Goal: Task Accomplishment & Management: Use online tool/utility

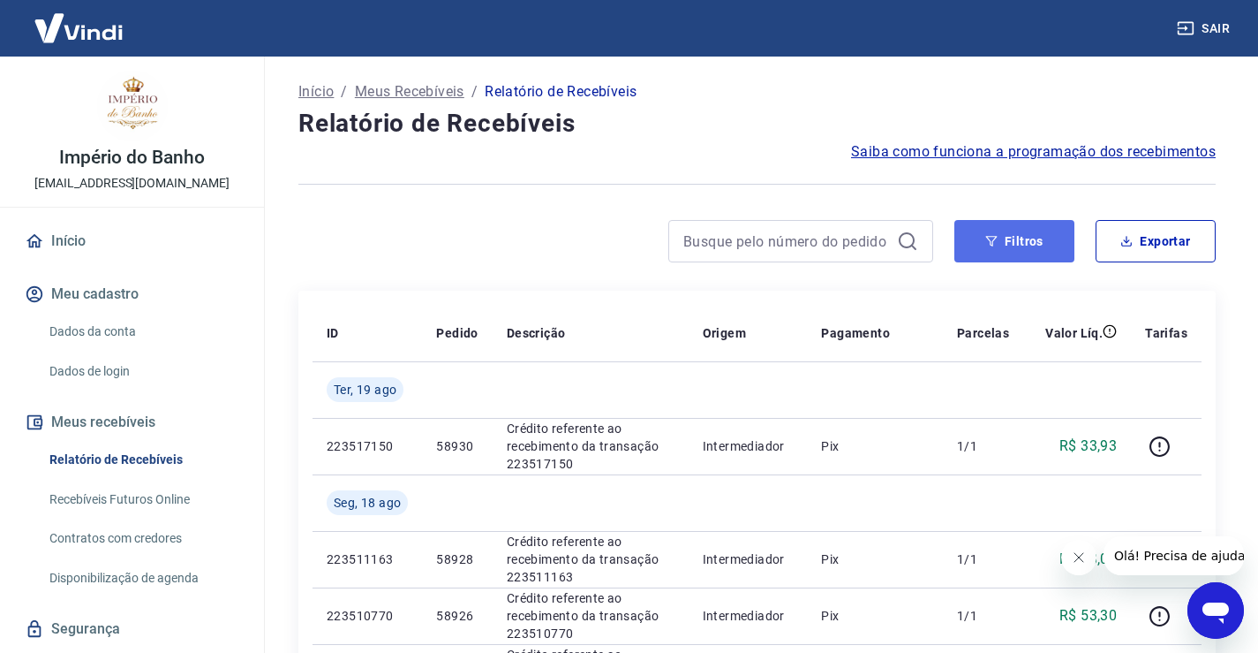
click at [999, 253] on button "Filtros" at bounding box center [1015, 241] width 120 height 42
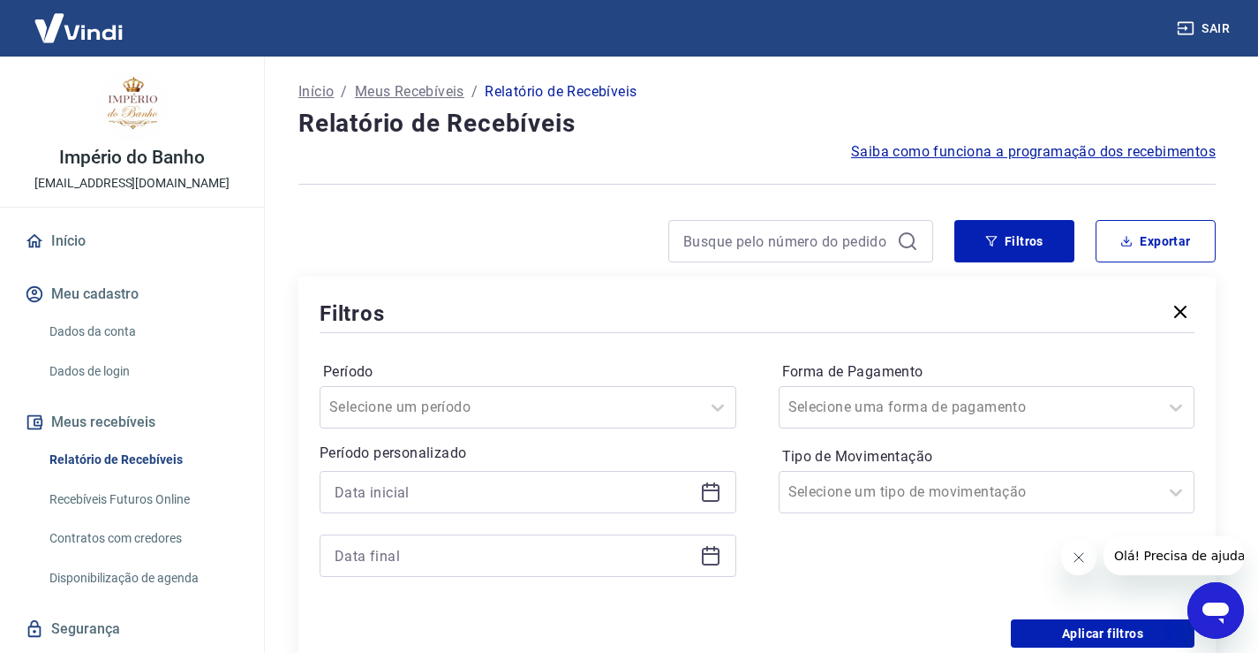
click at [709, 495] on icon at bounding box center [710, 491] width 21 height 21
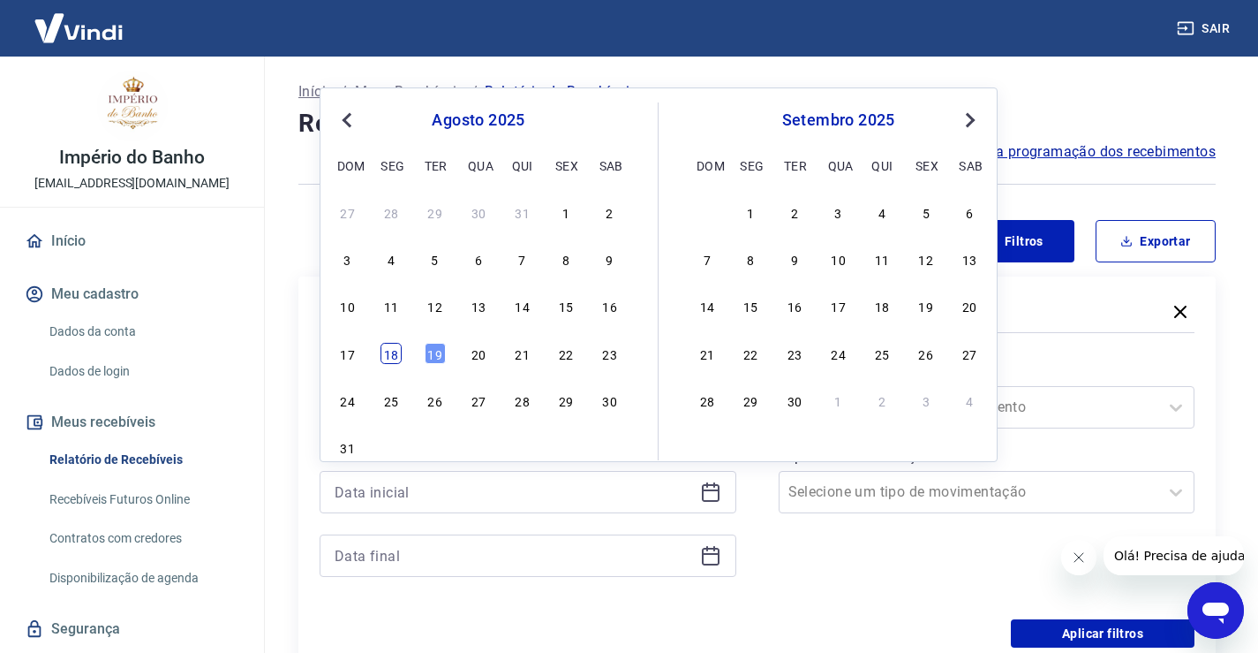
click at [388, 354] on div "18" at bounding box center [391, 353] width 21 height 21
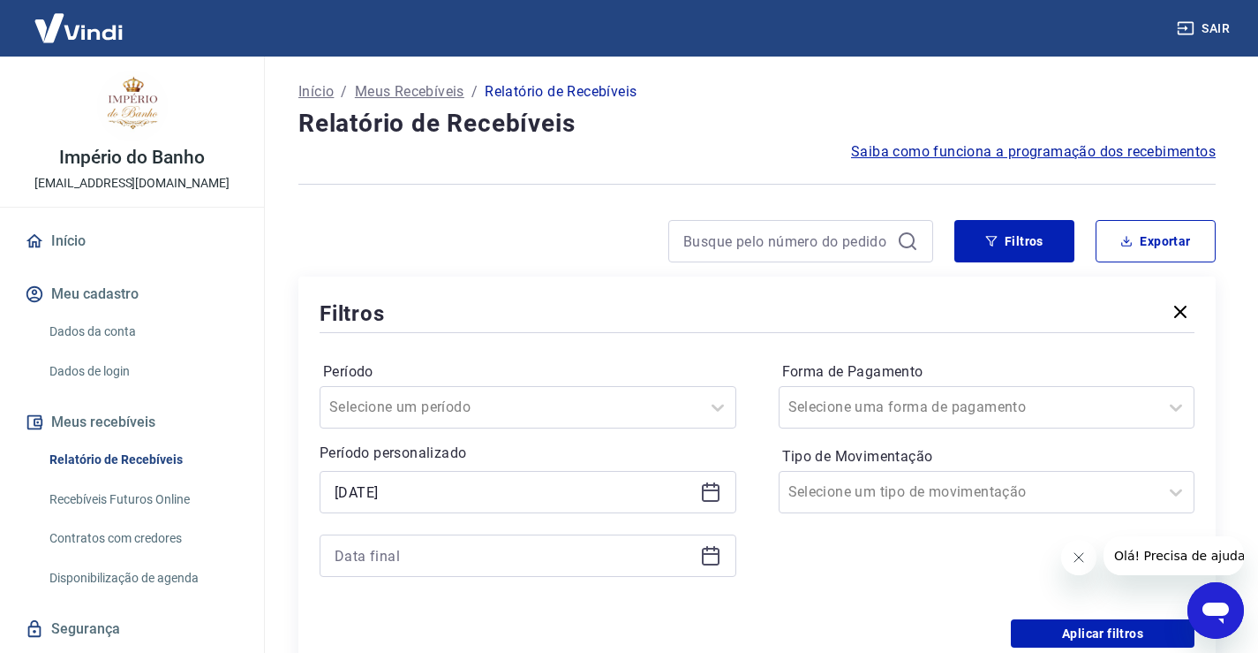
type input "18/08/2025"
click at [717, 558] on icon at bounding box center [710, 555] width 21 height 21
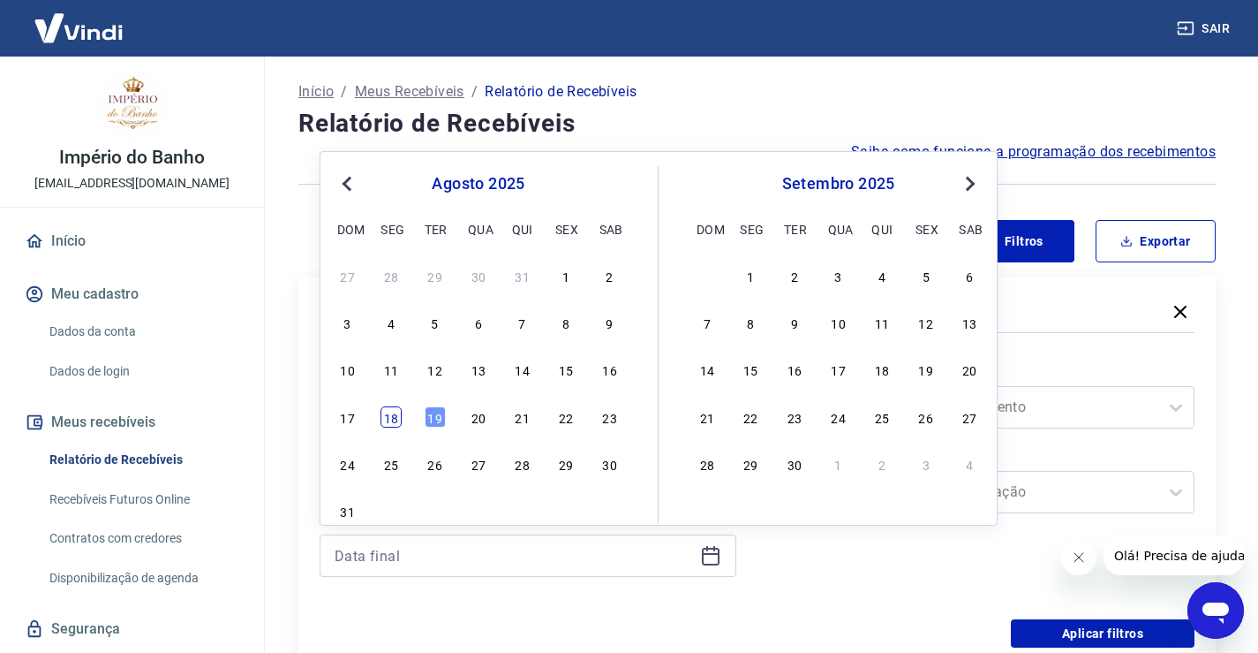
click at [398, 415] on div "18" at bounding box center [391, 416] width 21 height 21
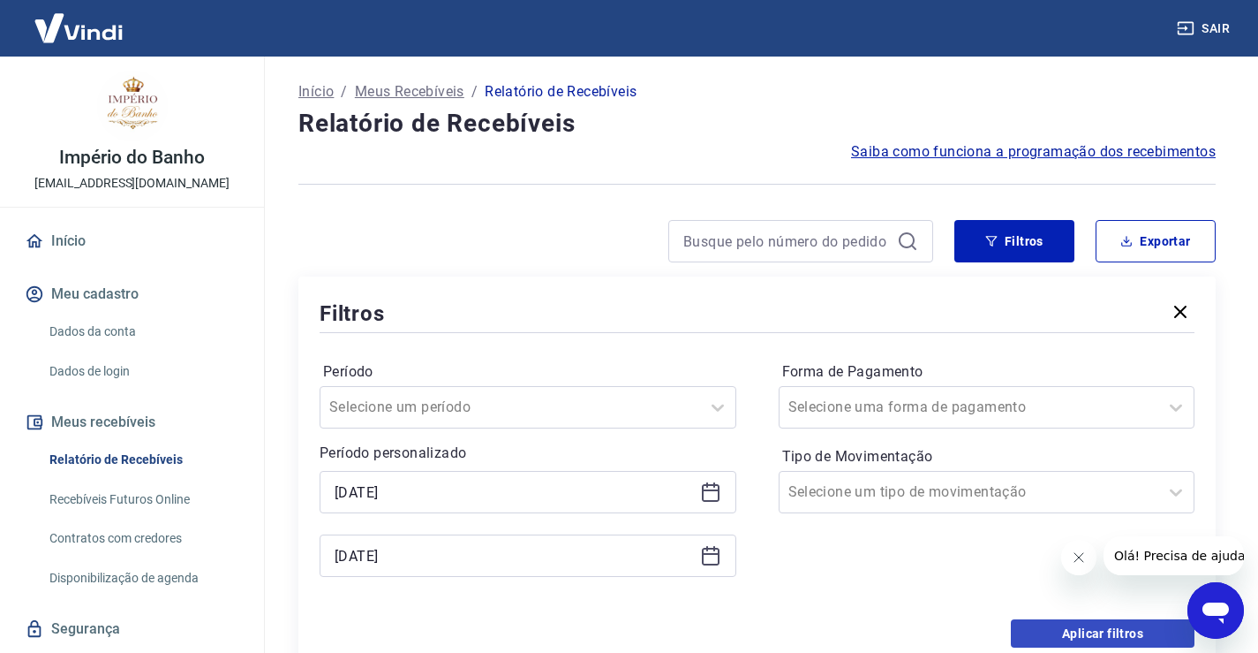
type input "18/08/2025"
click at [1113, 630] on button "Aplicar filtros" at bounding box center [1103, 633] width 184 height 28
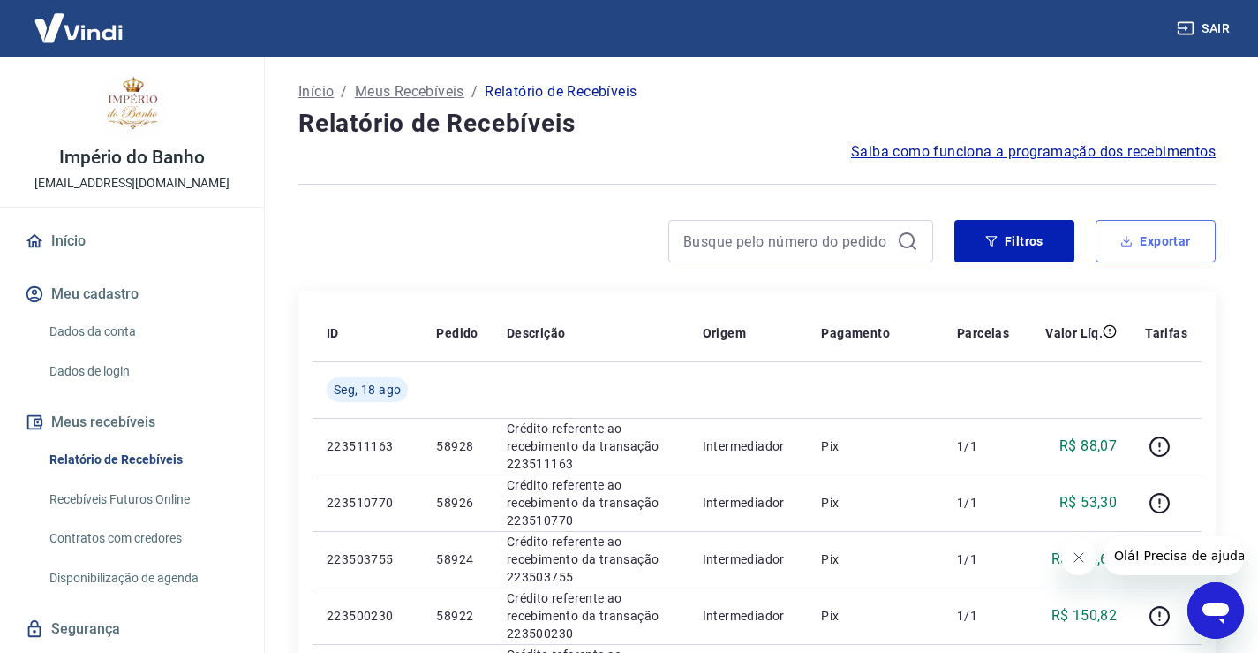
click at [1161, 242] on button "Exportar" at bounding box center [1156, 241] width 120 height 42
type input "18/08/2025"
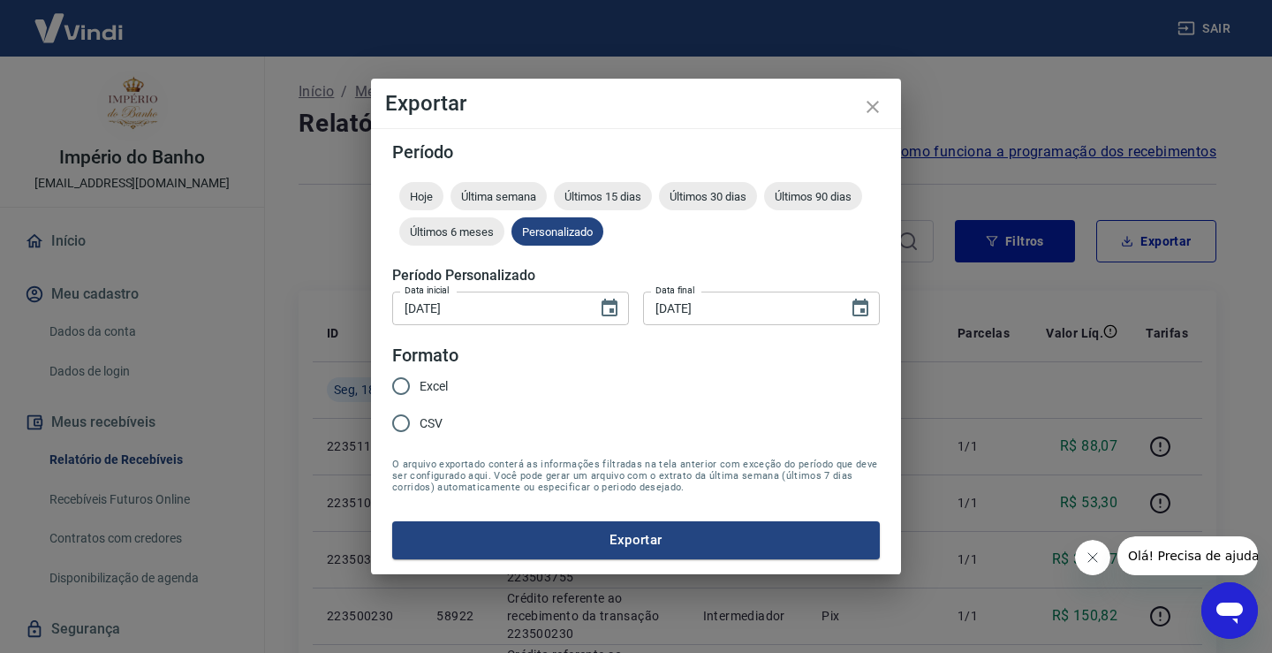
drag, startPoint x: 434, startPoint y: 383, endPoint x: 435, endPoint y: 393, distance: 9.9
click at [433, 383] on span "Excel" at bounding box center [433, 386] width 28 height 19
click at [419, 383] on input "Excel" at bounding box center [400, 385] width 37 height 37
radio input "true"
click at [623, 542] on button "Exportar" at bounding box center [635, 539] width 487 height 37
